Goal: Task Accomplishment & Management: Complete application form

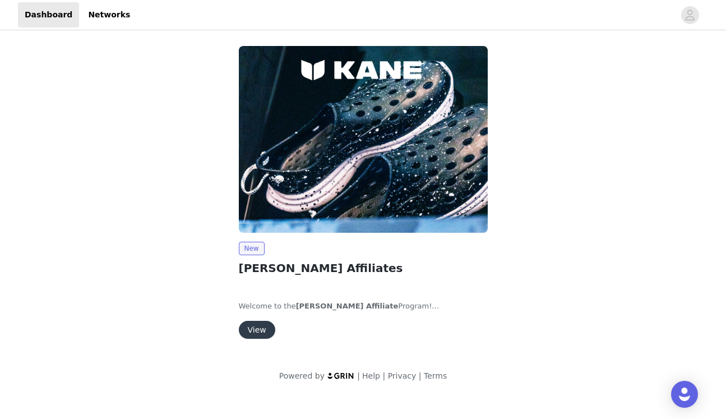
click at [263, 330] on button "View" at bounding box center [257, 330] width 36 height 18
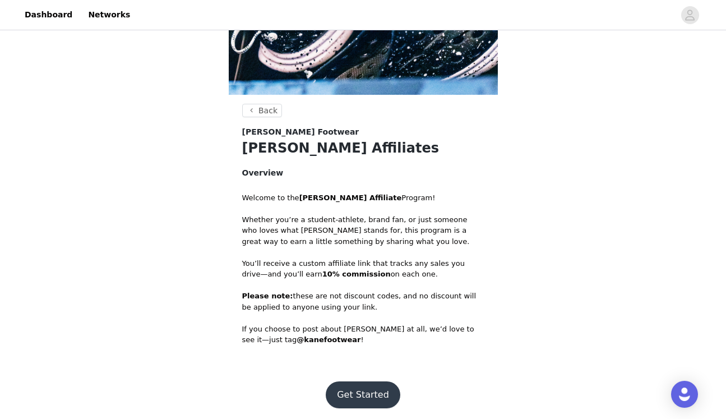
scroll to position [142, 0]
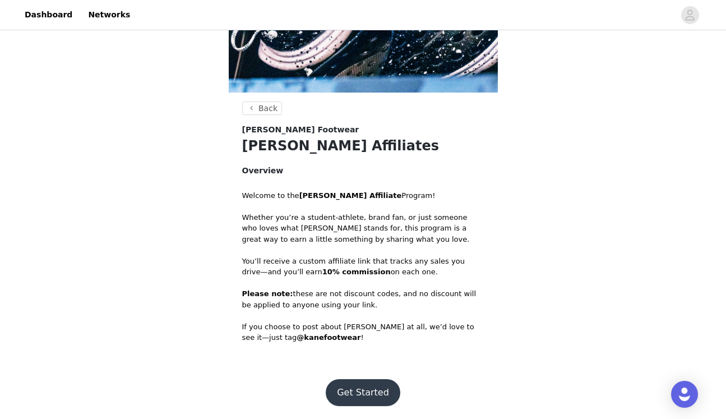
click at [364, 390] on button "Get Started" at bounding box center [363, 392] width 75 height 27
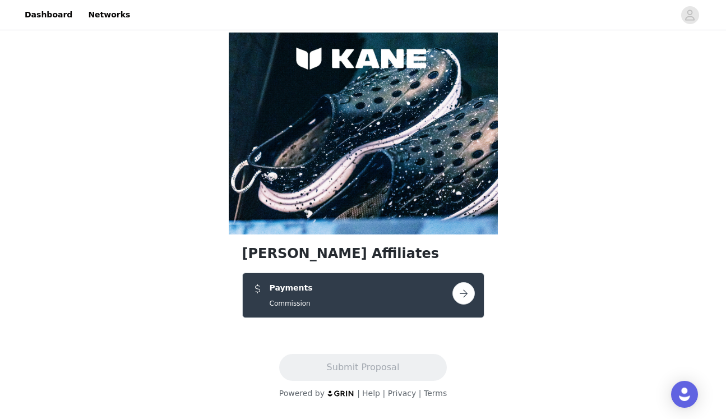
click at [466, 290] on button "button" at bounding box center [464, 293] width 22 height 22
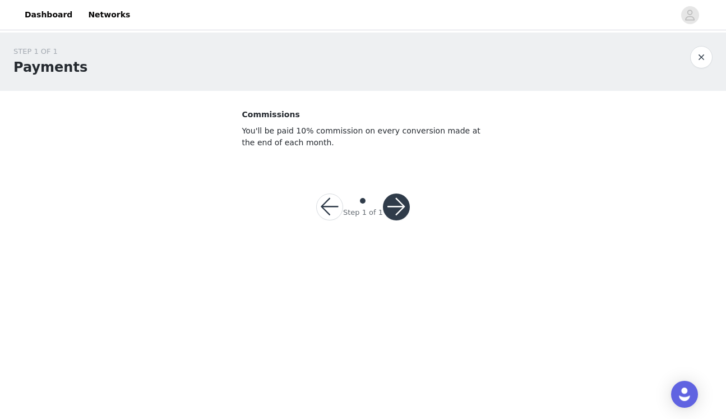
click at [399, 209] on button "button" at bounding box center [396, 207] width 27 height 27
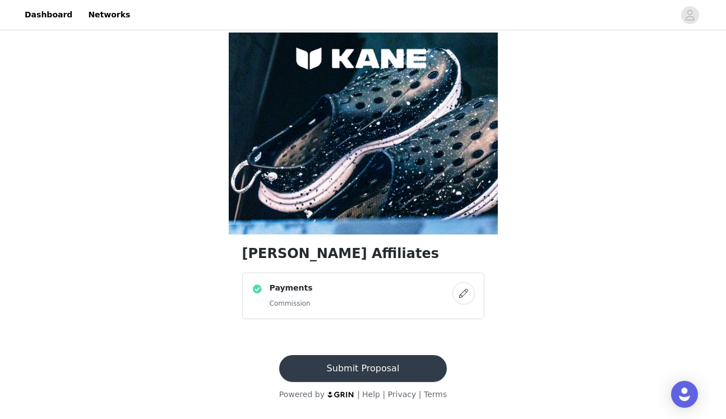
click at [375, 368] on button "Submit Proposal" at bounding box center [363, 368] width 168 height 27
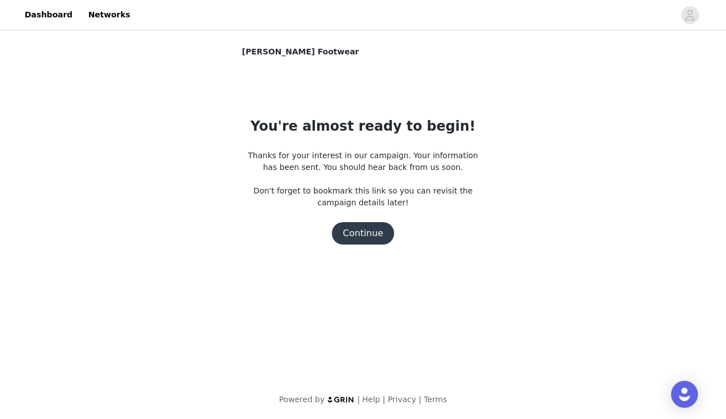
click at [358, 236] on button "Continue" at bounding box center [363, 233] width 63 height 22
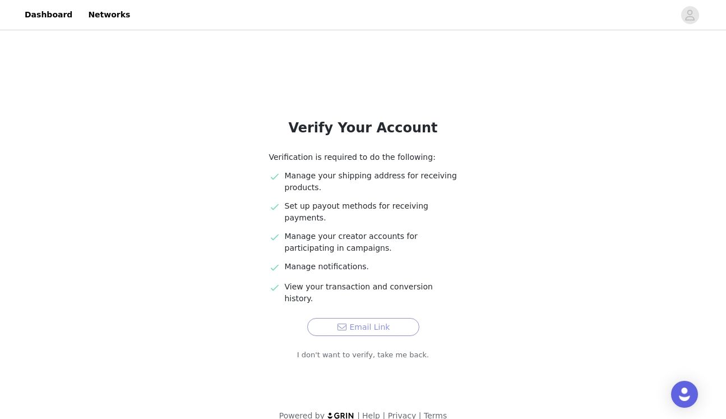
click at [360, 318] on button "Email Link" at bounding box center [363, 327] width 112 height 18
